Goal: Information Seeking & Learning: Learn about a topic

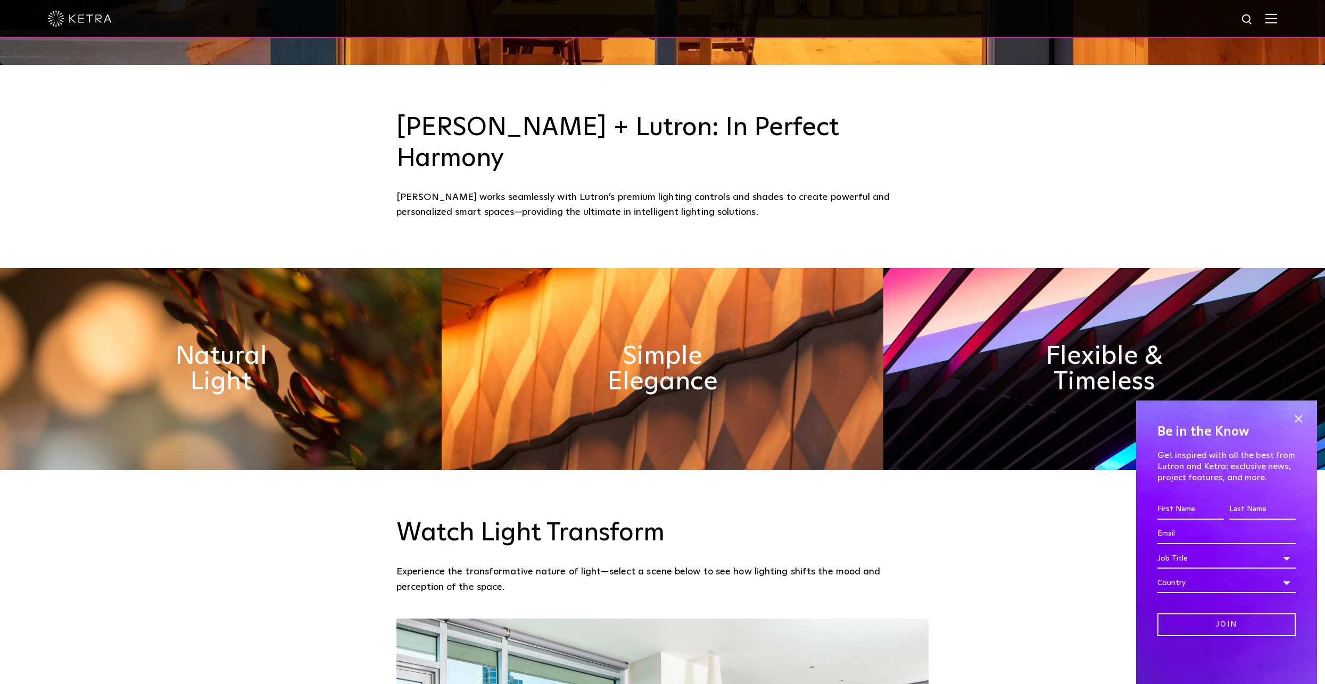
scroll to position [639, 0]
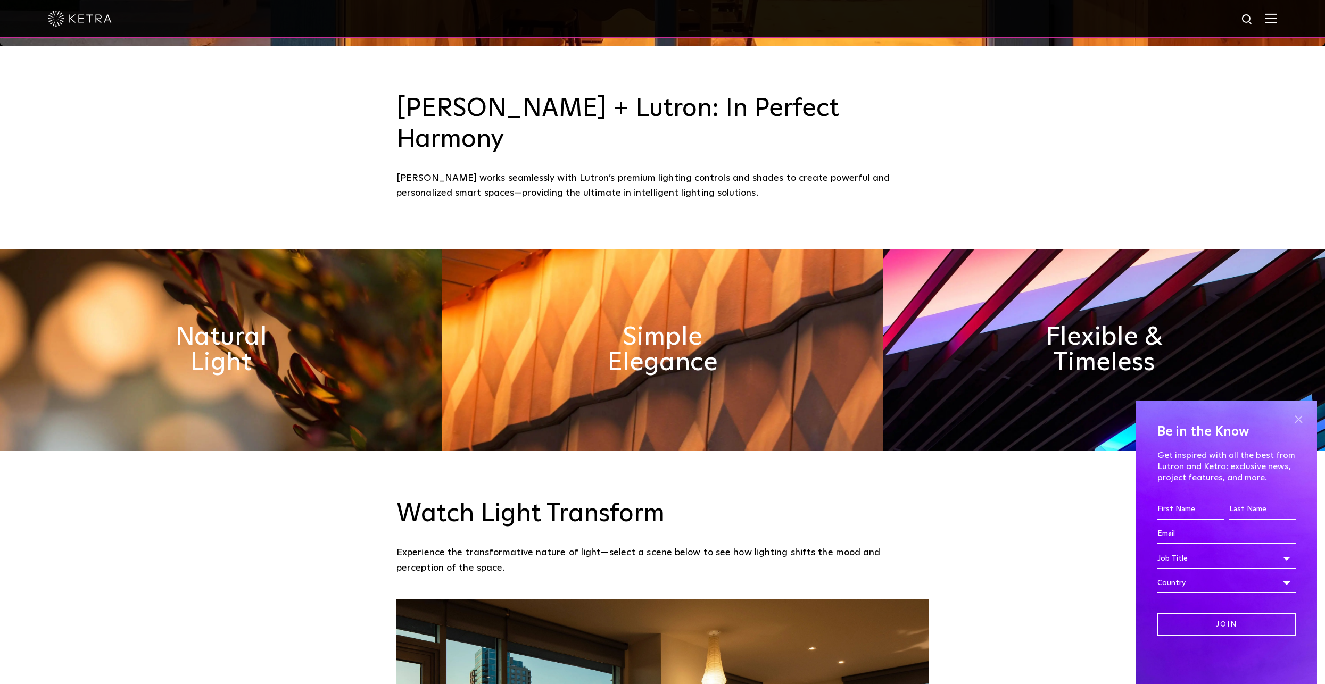
click at [1296, 418] on span at bounding box center [1299, 419] width 16 height 16
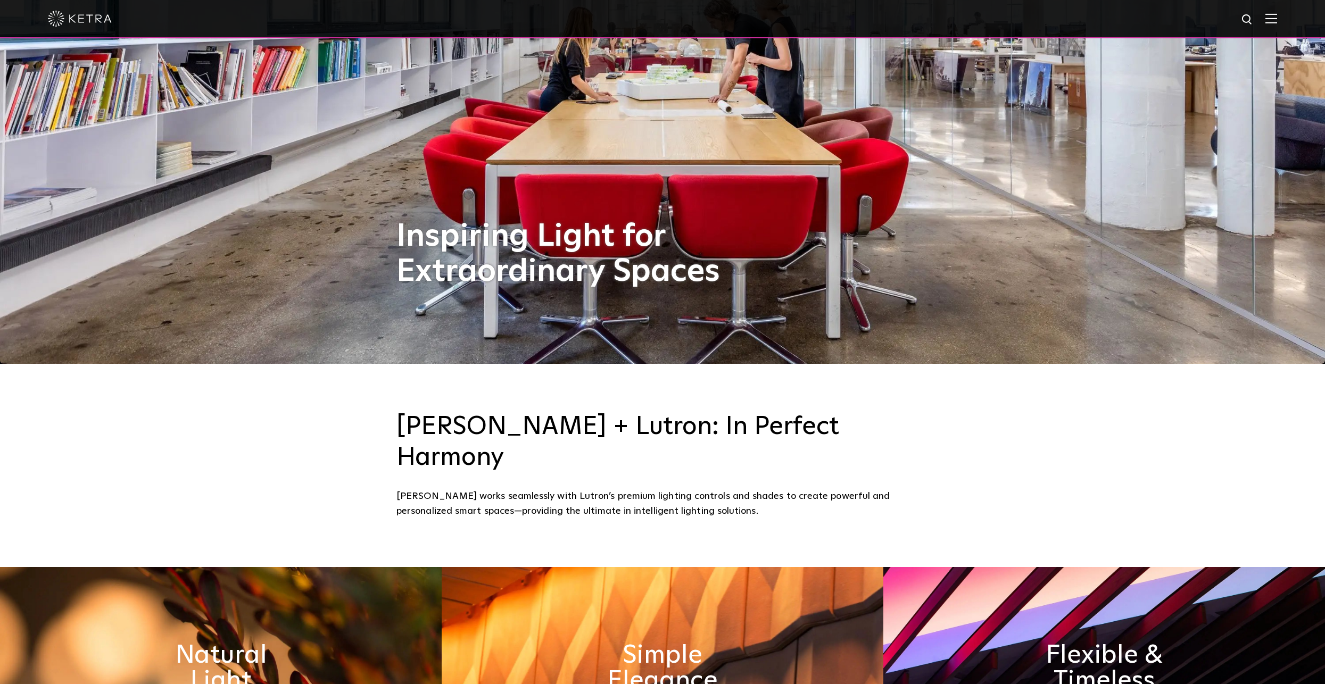
scroll to position [0, 0]
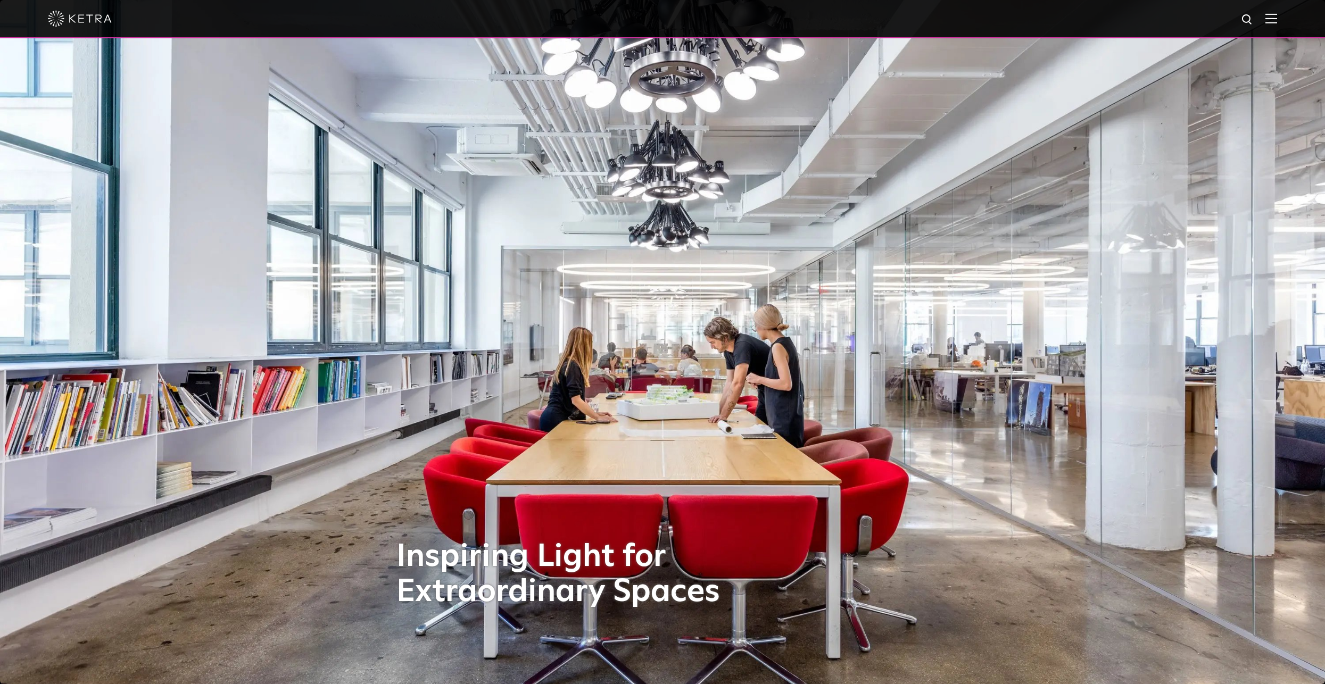
click at [1277, 10] on div at bounding box center [663, 18] width 1230 height 37
click at [1277, 19] on img at bounding box center [1272, 18] width 12 height 10
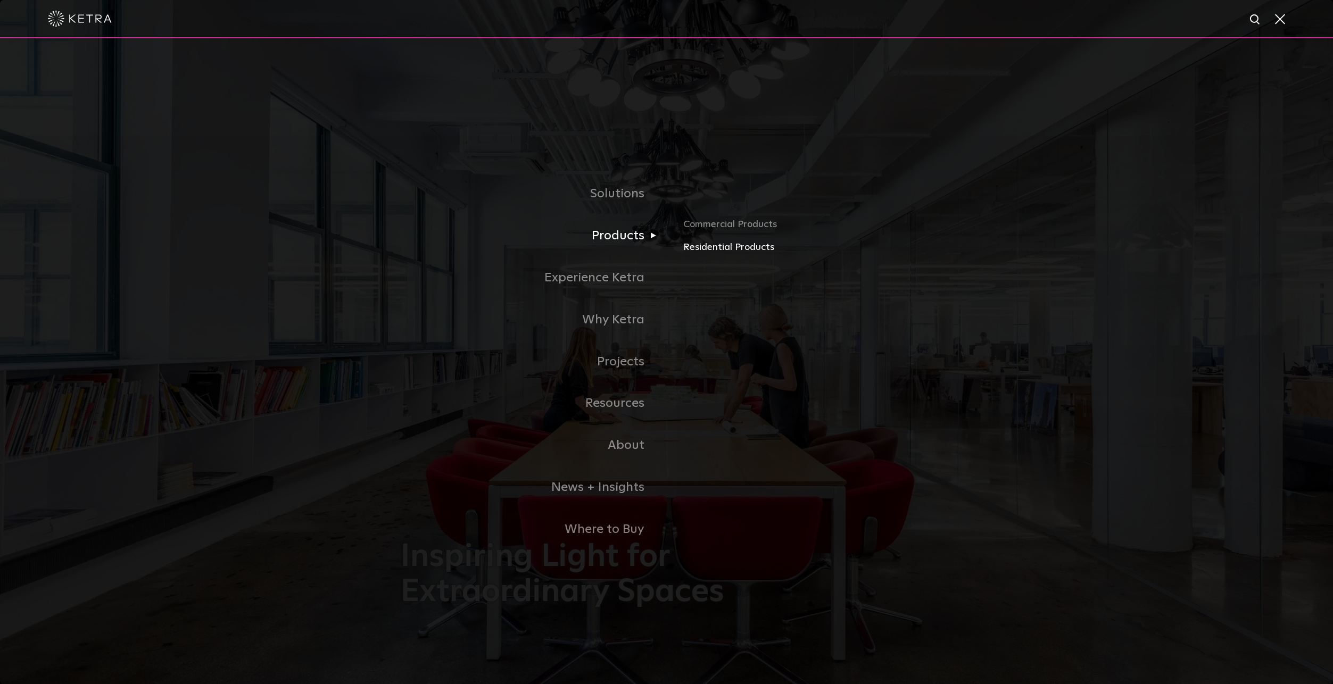
click at [722, 253] on link "Residential Products" at bounding box center [807, 247] width 249 height 15
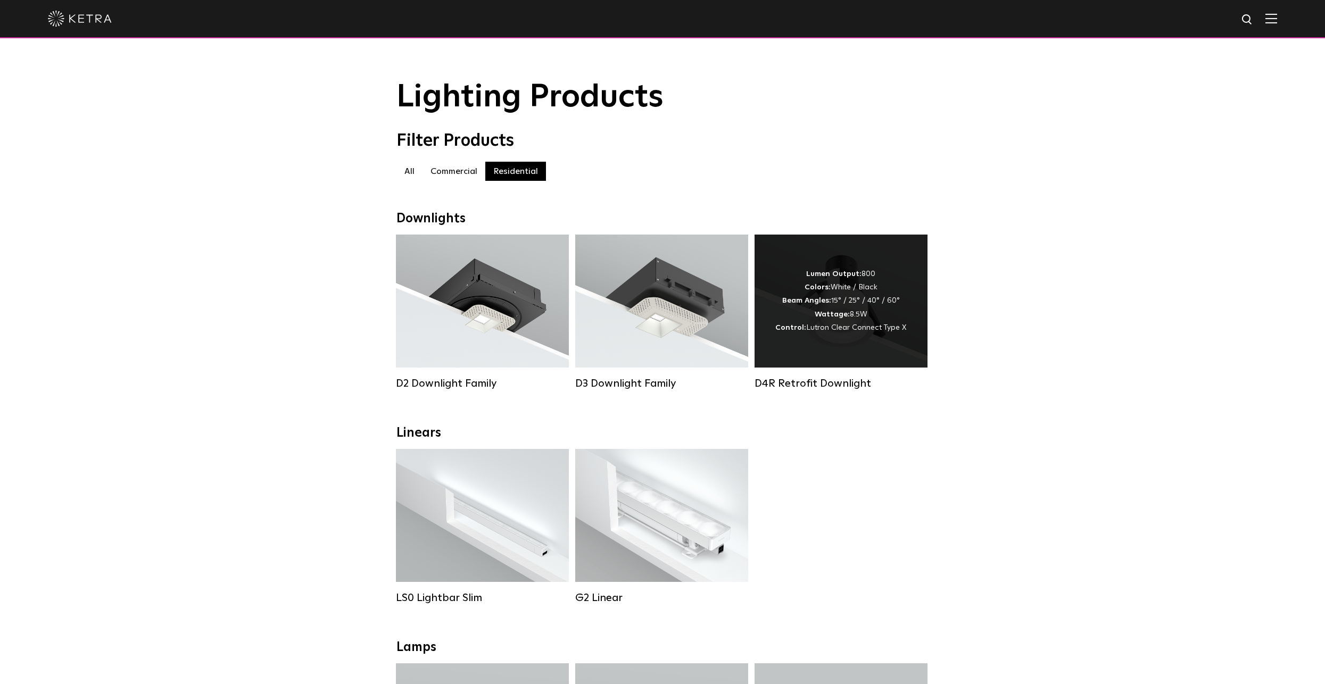
click at [839, 278] on strong "Lumen Output:" at bounding box center [833, 273] width 55 height 7
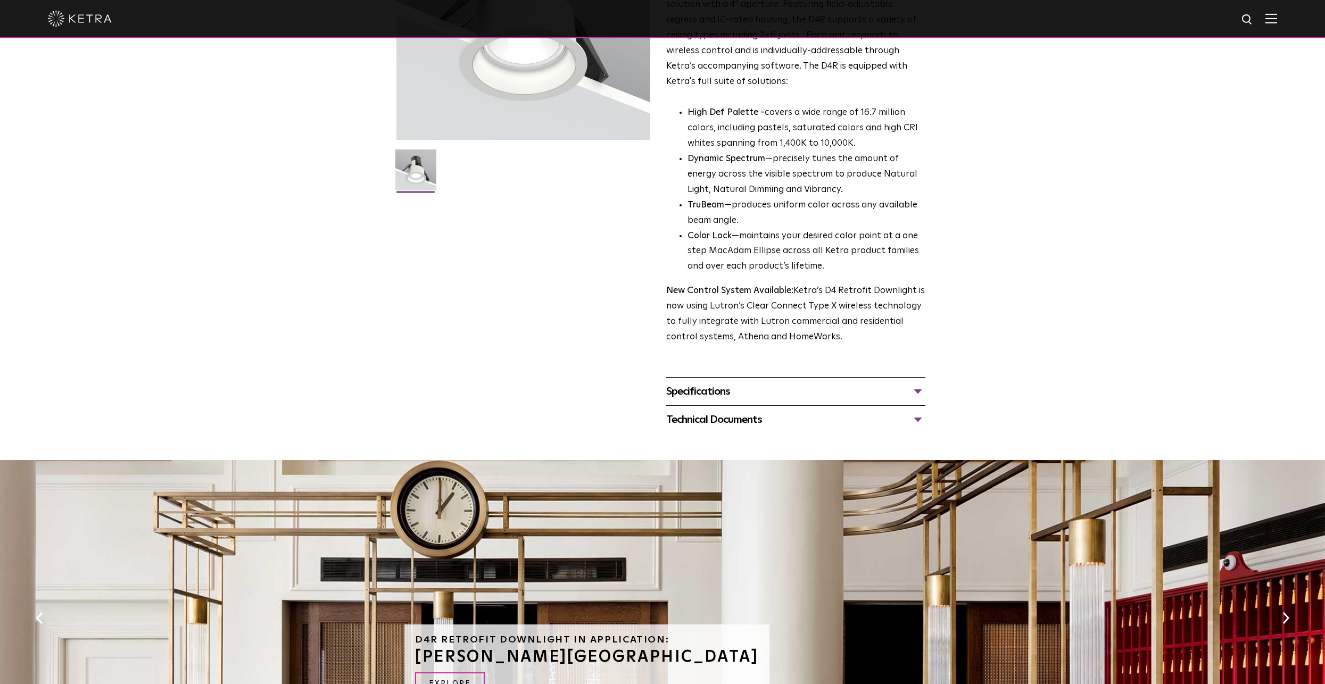
scroll to position [213, 0]
